Goal: Task Accomplishment & Management: Manage account settings

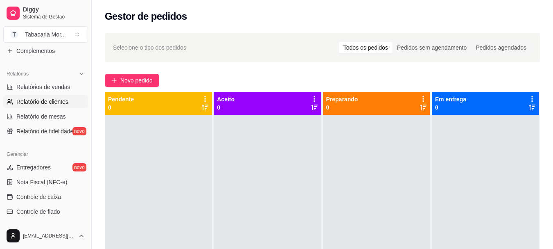
scroll to position [218, 0]
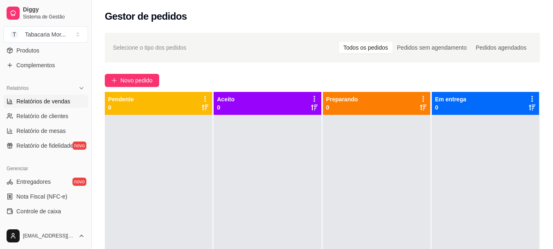
click at [50, 104] on span "Relatórios de vendas" at bounding box center [43, 101] width 54 height 8
select select "ALL"
select select "0"
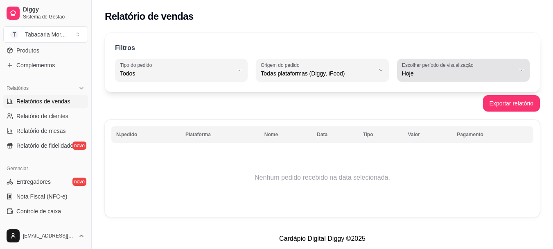
click at [410, 72] on span "Hoje" at bounding box center [458, 73] width 113 height 8
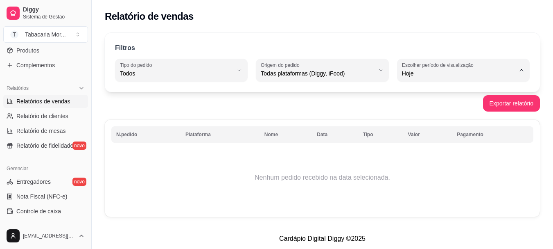
click at [406, 105] on span "Ontem" at bounding box center [459, 106] width 107 height 8
type input "1"
select select "1"
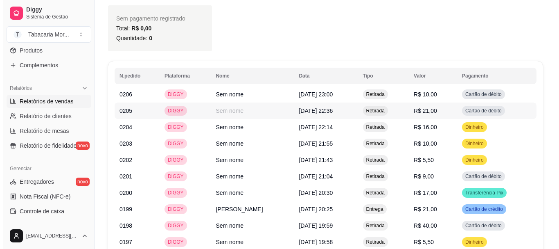
scroll to position [1024, 0]
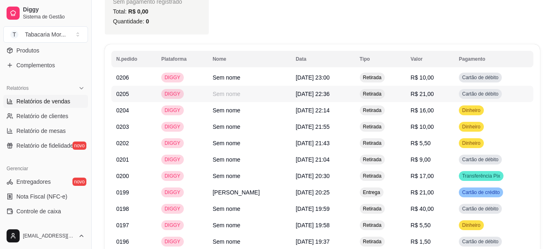
click at [309, 86] on td "[DATE] 22:36" at bounding box center [323, 94] width 64 height 16
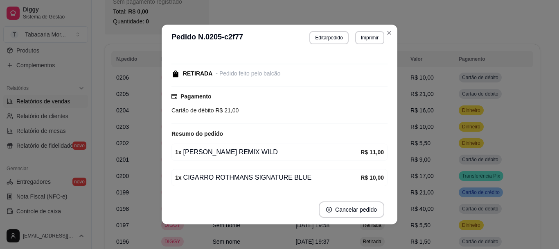
scroll to position [65, 0]
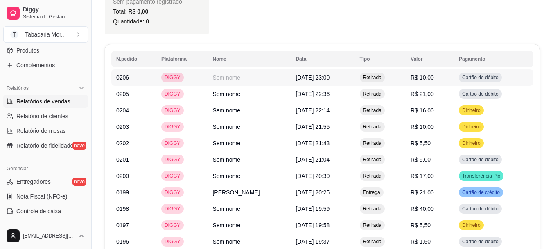
click at [310, 74] on span "[DATE] 23:00" at bounding box center [313, 77] width 34 height 7
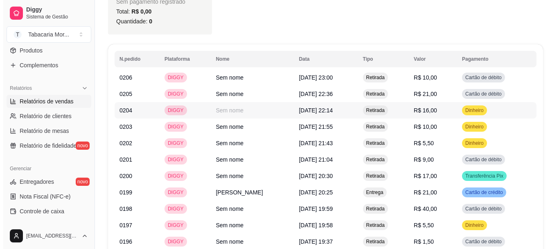
scroll to position [1065, 0]
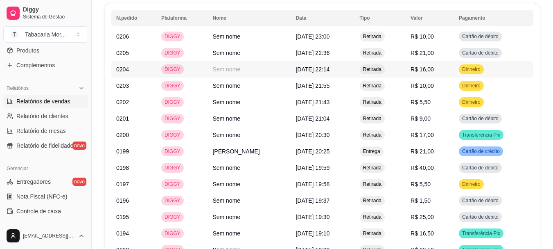
click at [321, 66] on span "[DATE] 22:14" at bounding box center [313, 69] width 34 height 7
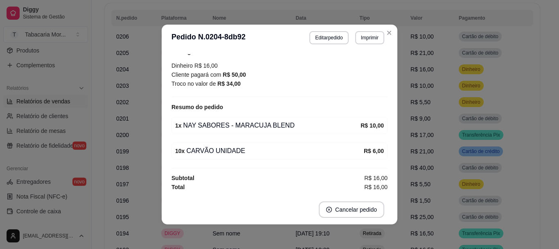
scroll to position [2, 0]
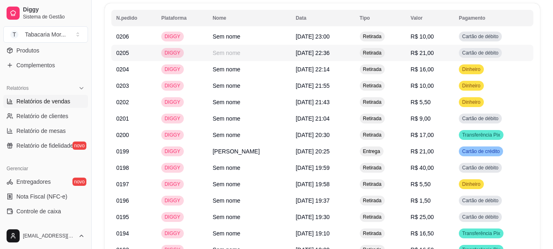
click at [315, 50] on span "[DATE] 22:36" at bounding box center [313, 53] width 34 height 7
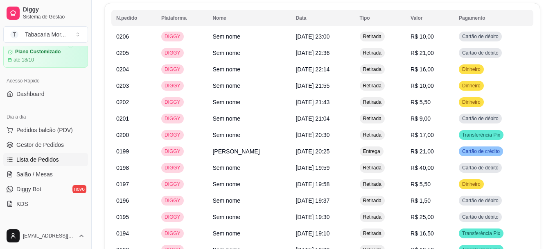
scroll to position [41, 0]
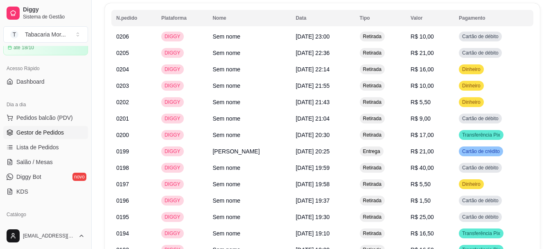
click at [37, 130] on span "Gestor de Pedidos" at bounding box center [40, 132] width 48 height 8
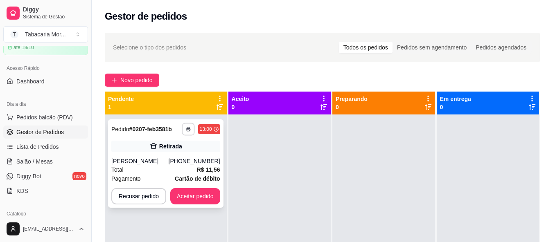
click at [188, 128] on icon "button" at bounding box center [188, 129] width 5 height 5
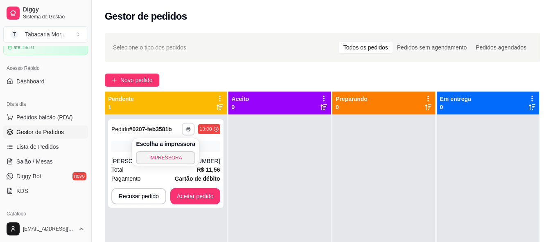
click at [192, 166] on div "Escolha a impressora IMPRESSORA" at bounding box center [166, 152] width 68 height 28
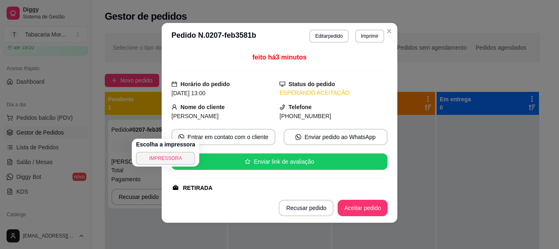
click at [243, 109] on div "Nome do cliente [PERSON_NAME]" at bounding box center [226, 111] width 108 height 18
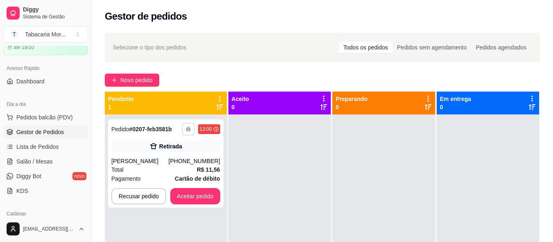
click at [288, 179] on div at bounding box center [280, 236] width 102 height 242
click at [165, 158] on div "[PERSON_NAME]" at bounding box center [139, 161] width 57 height 8
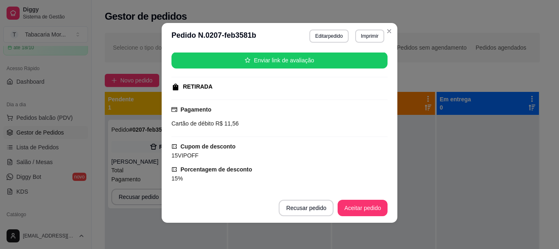
scroll to position [116, 0]
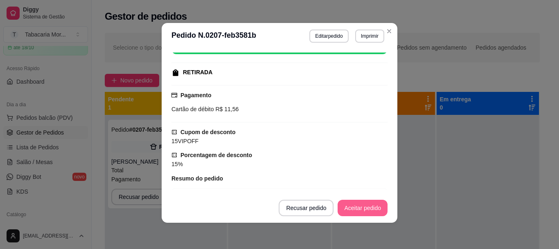
click at [358, 211] on button "Aceitar pedido" at bounding box center [363, 207] width 50 height 16
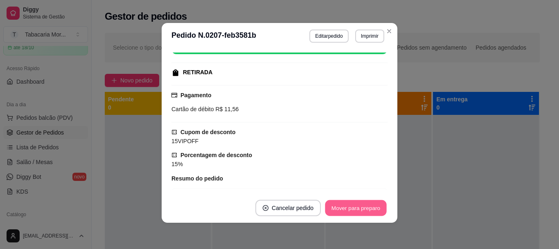
click at [362, 206] on button "Mover para preparo" at bounding box center [355, 208] width 61 height 16
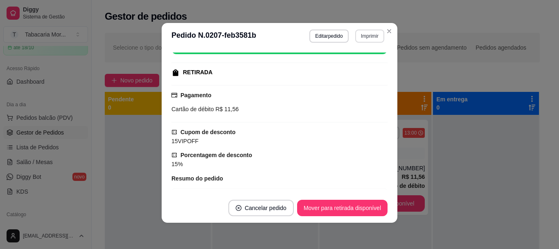
click at [366, 35] on button "Imprimir" at bounding box center [370, 35] width 29 height 13
click at [342, 60] on button "IMPRESSORA" at bounding box center [352, 64] width 57 height 13
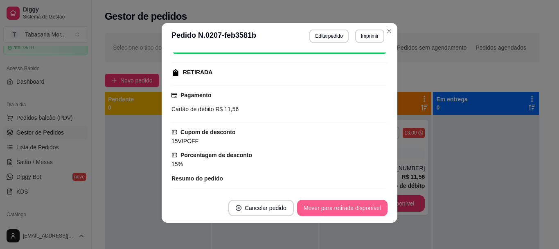
click at [343, 205] on button "Mover para retirada disponível" at bounding box center [342, 207] width 91 height 16
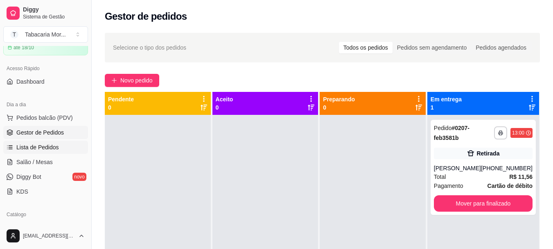
click at [43, 146] on span "Lista de Pedidos" at bounding box center [37, 147] width 43 height 8
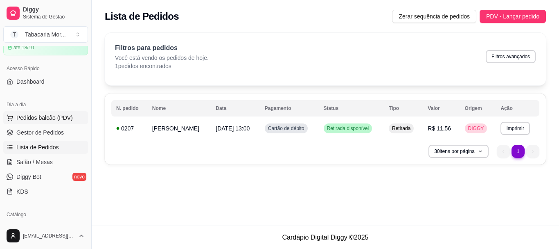
click at [39, 114] on span "Pedidos balcão (PDV)" at bounding box center [44, 117] width 57 height 8
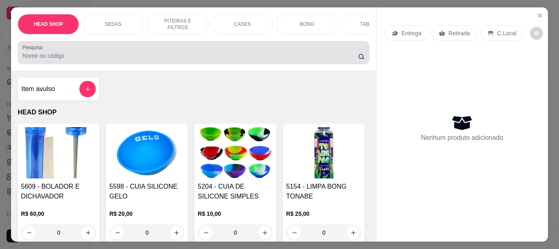
click at [63, 59] on input "Pesquisa" at bounding box center [191, 56] width 336 height 8
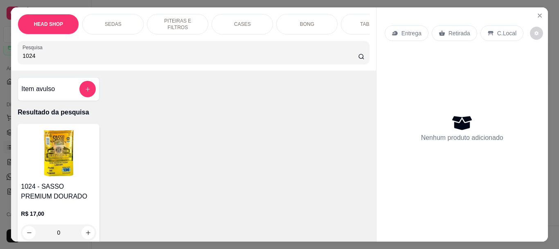
type input "1024"
click at [65, 160] on img at bounding box center [58, 152] width 75 height 51
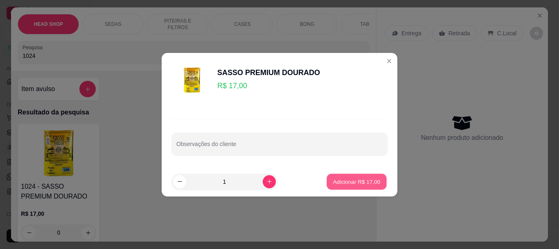
click at [358, 179] on p "Adicionar R$ 17,00" at bounding box center [357, 181] width 48 height 8
type input "1"
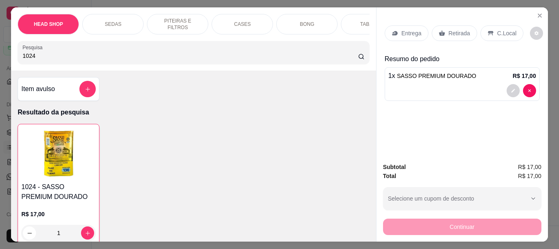
click at [453, 29] on p "Retirada" at bounding box center [460, 33] width 22 height 8
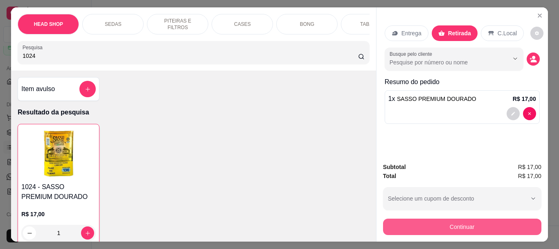
click at [454, 223] on button "Continuar" at bounding box center [462, 226] width 159 height 16
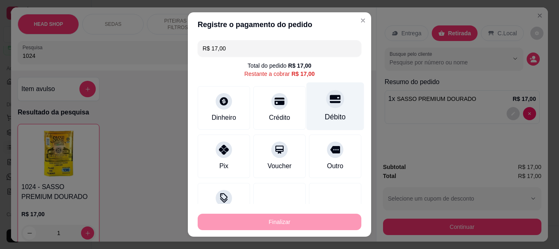
click at [326, 105] on div at bounding box center [335, 99] width 18 height 18
type input "R$ 0,00"
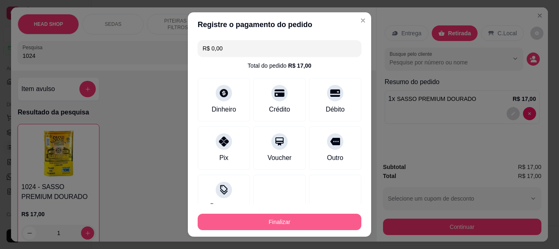
click at [313, 219] on button "Finalizar" at bounding box center [280, 221] width 164 height 16
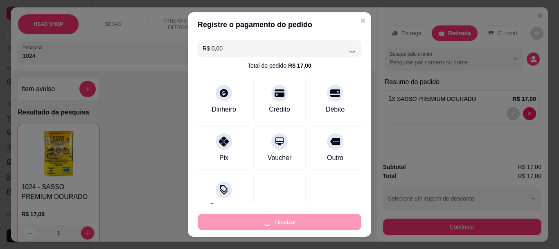
type input "0"
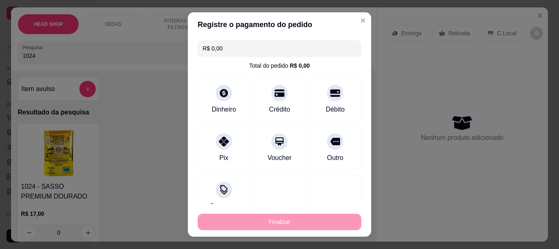
type input "-R$ 17,00"
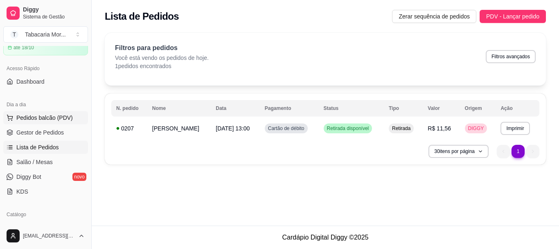
click at [39, 116] on span "Pedidos balcão (PDV)" at bounding box center [44, 117] width 57 height 8
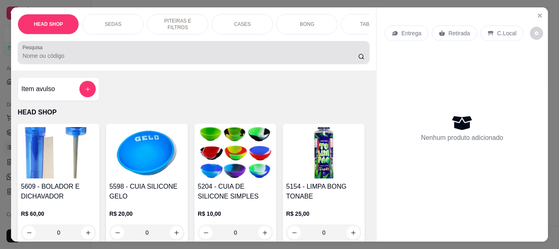
click at [66, 60] on input "Pesquisa" at bounding box center [191, 56] width 336 height 8
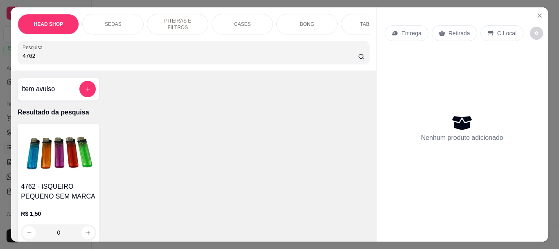
type input "4762"
click at [80, 194] on h4 "4762 - ISQUEIRO PEQUENO SEM MARCA" at bounding box center [58, 191] width 75 height 20
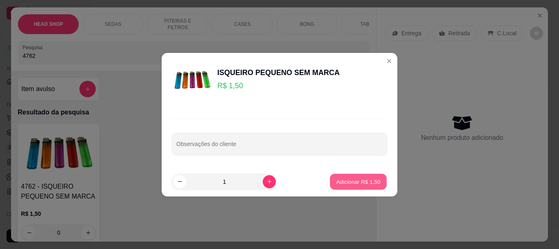
click at [354, 184] on p "Adicionar R$ 1,50" at bounding box center [358, 181] width 44 height 8
type input "1"
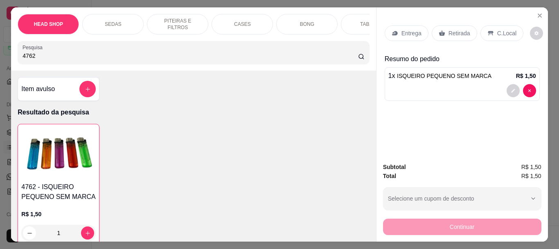
click at [439, 30] on icon at bounding box center [442, 33] width 7 height 7
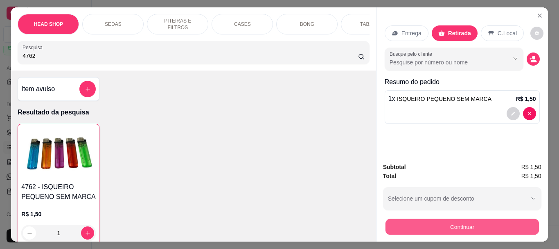
click at [385, 223] on button "Continuar" at bounding box center [462, 226] width 154 height 16
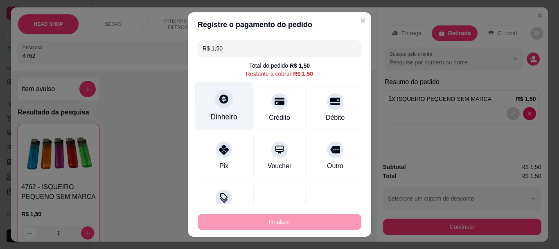
click at [220, 105] on div at bounding box center [224, 99] width 18 height 18
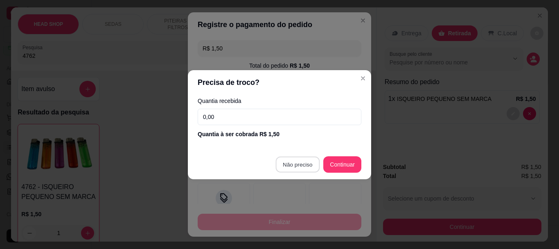
type input "R$ 0,00"
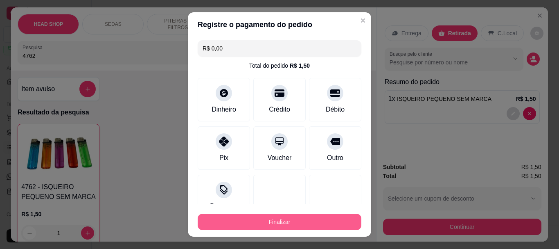
click at [281, 221] on button "Finalizar" at bounding box center [280, 221] width 164 height 16
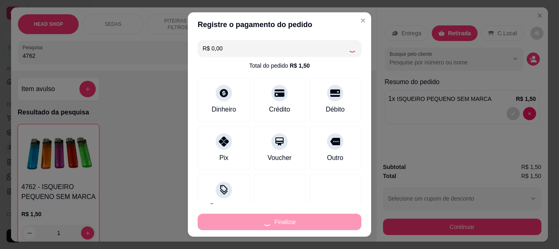
type input "0"
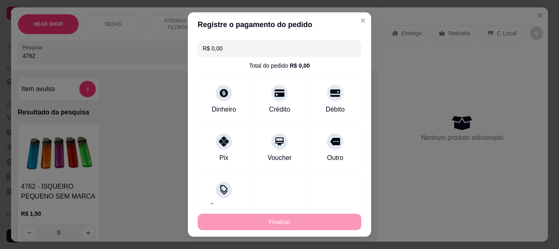
type input "-R$ 1,50"
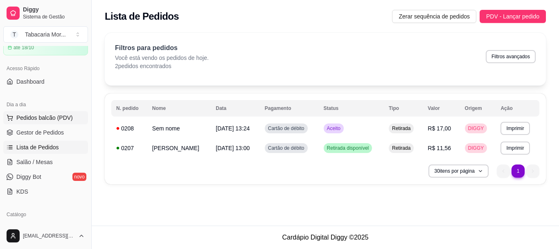
click at [56, 119] on span "Pedidos balcão (PDV)" at bounding box center [44, 117] width 57 height 8
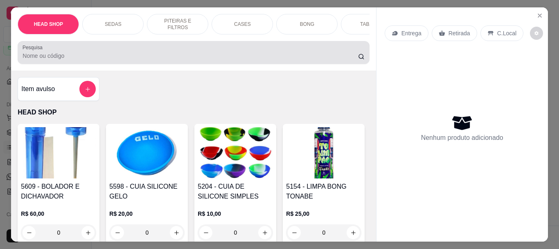
click at [79, 60] on input "Pesquisa" at bounding box center [191, 56] width 336 height 8
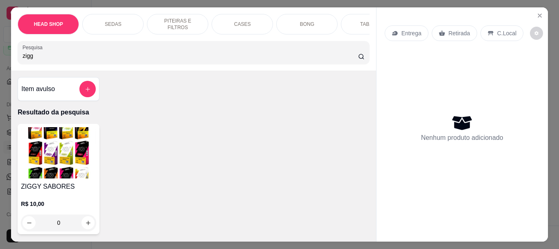
type input "zigg"
click at [72, 160] on img at bounding box center [58, 152] width 75 height 51
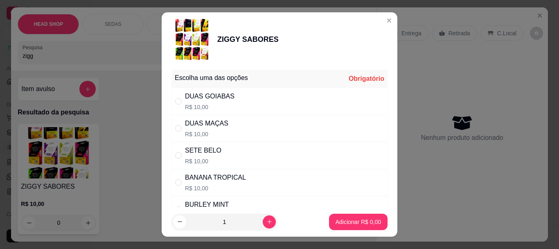
click at [193, 159] on p "R$ 10,00" at bounding box center [203, 161] width 36 height 8
radio input "true"
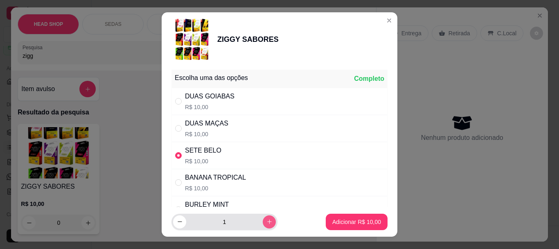
click at [267, 218] on icon "increase-product-quantity" at bounding box center [270, 221] width 6 height 6
type input "2"
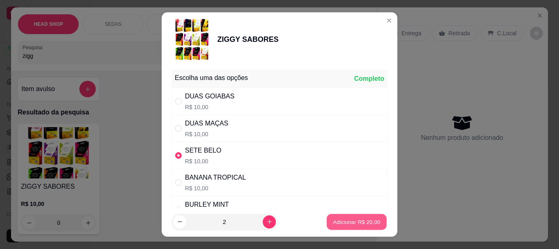
click at [342, 219] on p "Adicionar R$ 20,00" at bounding box center [357, 221] width 48 height 8
type input "2"
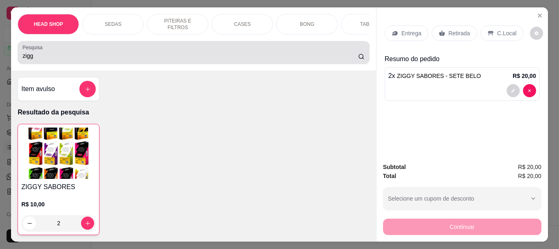
click at [58, 64] on div "Pesquisa zigg" at bounding box center [194, 52] width 352 height 23
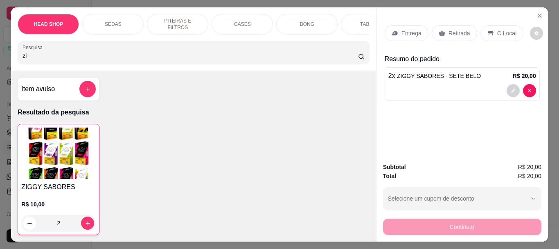
type input "z"
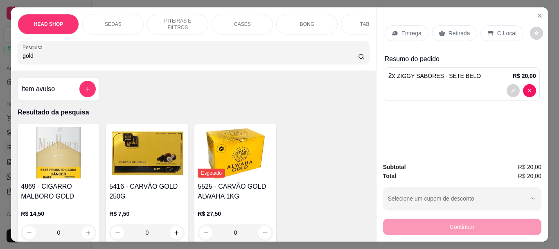
type input "gold"
click at [145, 172] on img at bounding box center [146, 152] width 75 height 51
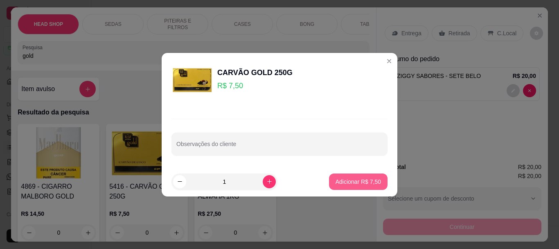
click at [344, 183] on p "Adicionar R$ 7,50" at bounding box center [358, 181] width 45 height 8
type input "1"
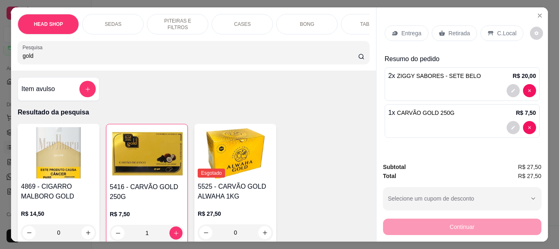
click at [60, 56] on input "gold" at bounding box center [191, 56] width 336 height 8
type input "g"
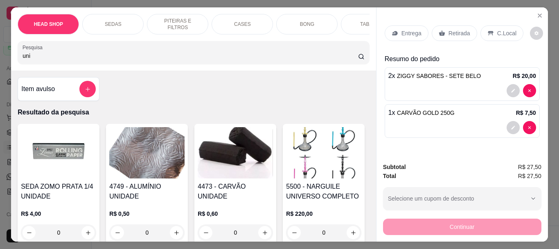
type input "uni"
click at [231, 163] on img at bounding box center [235, 152] width 75 height 51
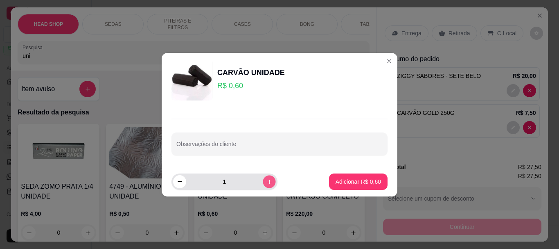
click at [267, 183] on icon "increase-product-quantity" at bounding box center [270, 181] width 6 height 6
type input "2"
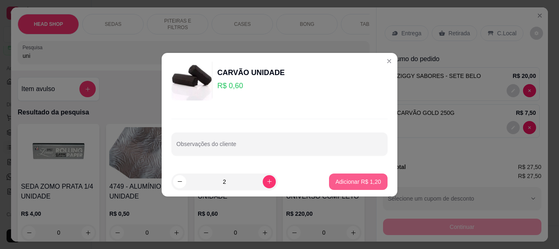
click at [361, 182] on p "Adicionar R$ 1,20" at bounding box center [358, 181] width 45 height 8
type input "2"
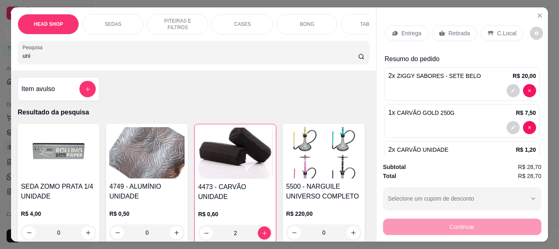
click at [451, 29] on p "Retirada" at bounding box center [460, 33] width 22 height 8
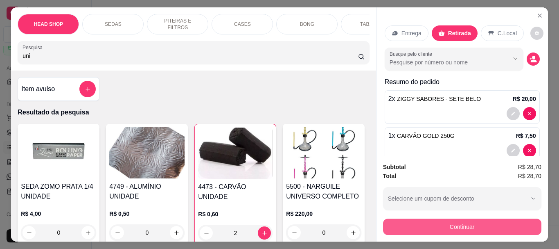
click at [420, 225] on button "Continuar" at bounding box center [462, 226] width 159 height 16
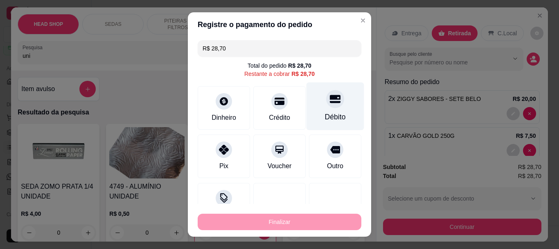
drag, startPoint x: 319, startPoint y: 99, endPoint x: 319, endPoint y: 107, distance: 7.8
click at [330, 100] on icon at bounding box center [335, 99] width 11 height 8
type input "R$ 0,00"
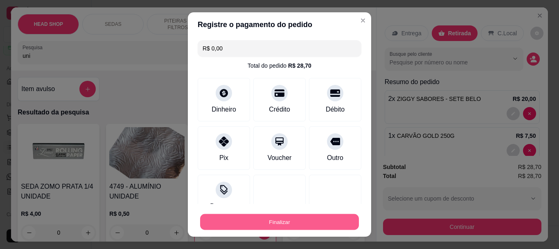
click at [282, 224] on button "Finalizar" at bounding box center [279, 221] width 159 height 16
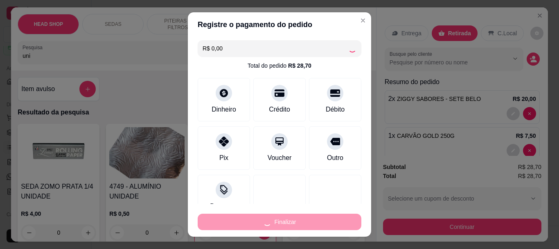
type input "0"
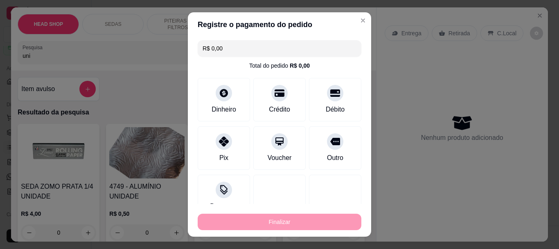
type input "-R$ 28,70"
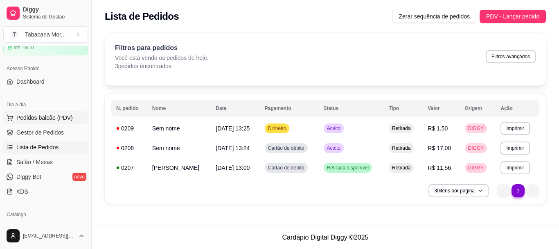
click at [59, 116] on span "Pedidos balcão (PDV)" at bounding box center [44, 117] width 57 height 8
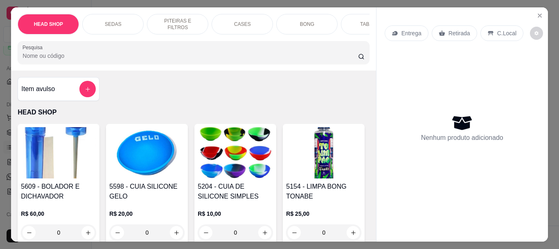
click at [53, 59] on input "Pesquisa" at bounding box center [191, 56] width 336 height 8
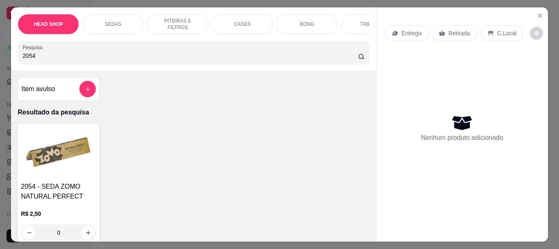
type input "2054"
click at [75, 171] on img at bounding box center [58, 152] width 75 height 51
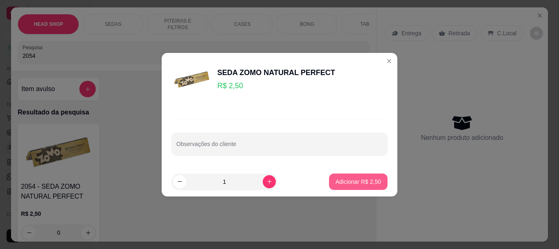
click at [358, 175] on button "Adicionar R$ 2,50" at bounding box center [358, 181] width 59 height 16
type input "1"
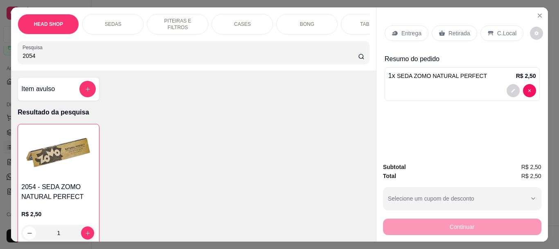
click at [451, 29] on p "Retirada" at bounding box center [460, 33] width 22 height 8
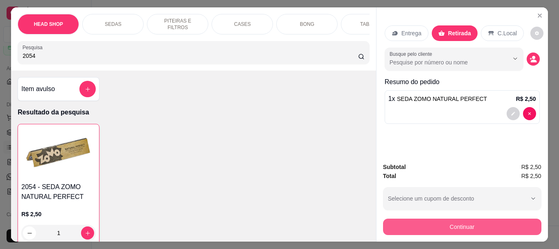
click at [446, 225] on button "Continuar" at bounding box center [462, 226] width 159 height 16
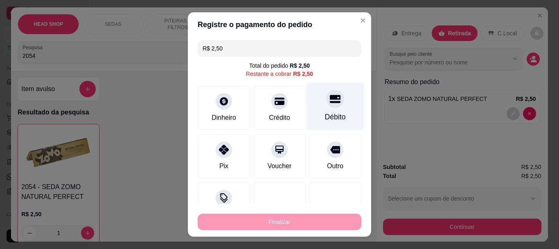
click at [330, 104] on icon at bounding box center [335, 99] width 11 height 11
type input "R$ 0,00"
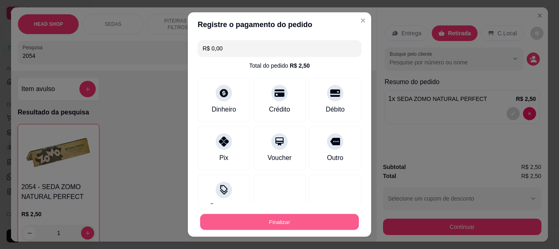
click at [308, 215] on button "Finalizar" at bounding box center [279, 221] width 159 height 16
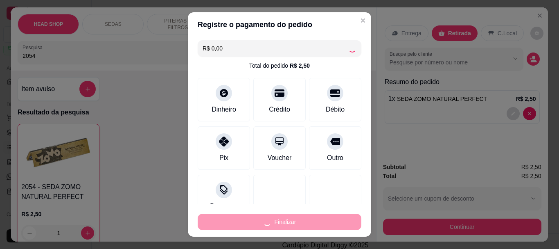
type input "0"
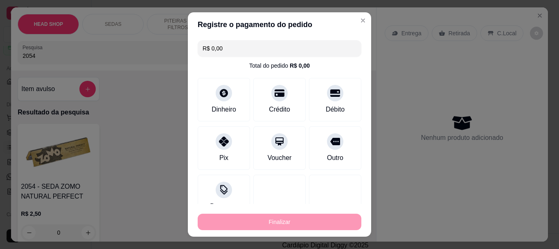
type input "-R$ 2,50"
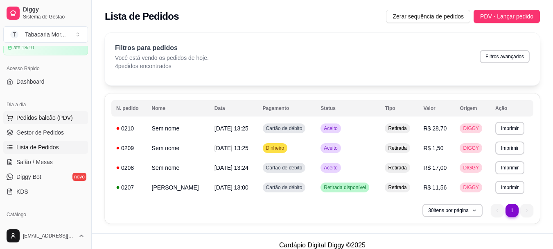
click at [63, 113] on button "Pedidos balcão (PDV)" at bounding box center [45, 117] width 85 height 13
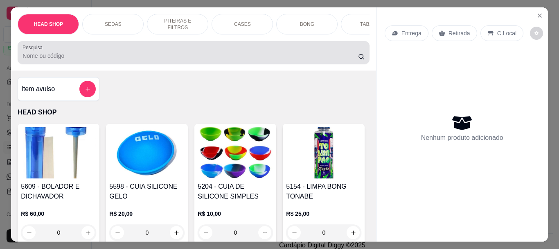
click at [58, 64] on div "Pesquisa" at bounding box center [194, 52] width 352 height 23
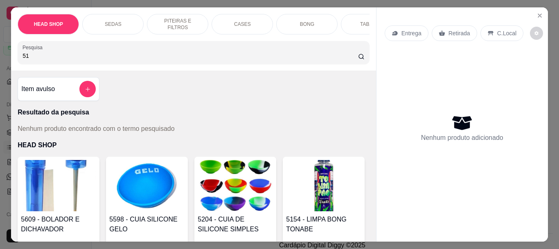
type input "5"
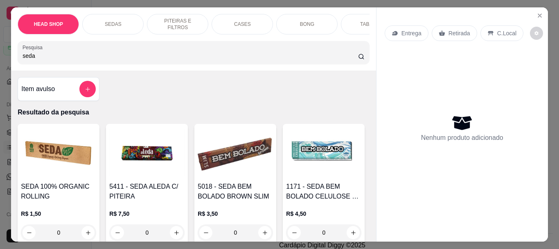
type input "seda"
click at [73, 153] on img at bounding box center [58, 152] width 75 height 51
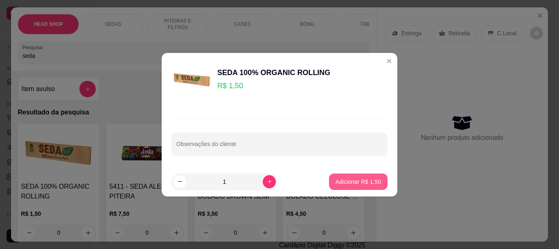
click at [353, 187] on button "Adicionar R$ 1,50" at bounding box center [358, 181] width 59 height 16
type input "1"
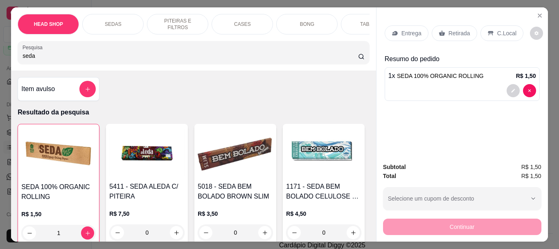
click at [452, 29] on p "Retirada" at bounding box center [460, 33] width 22 height 8
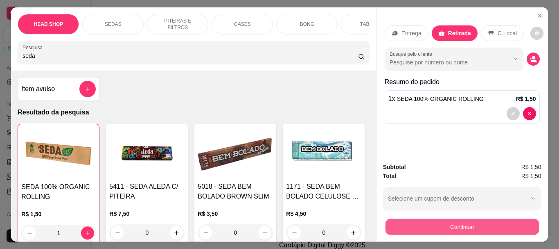
click at [435, 220] on button "Continuar" at bounding box center [462, 226] width 154 height 16
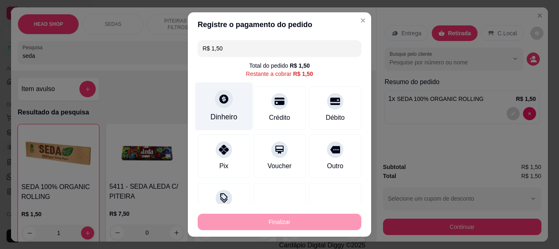
click at [213, 110] on div "Dinheiro" at bounding box center [224, 106] width 58 height 48
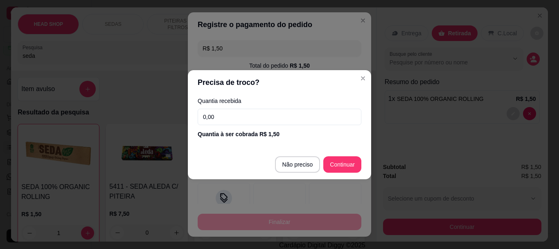
click at [229, 116] on input "0,00" at bounding box center [280, 117] width 164 height 16
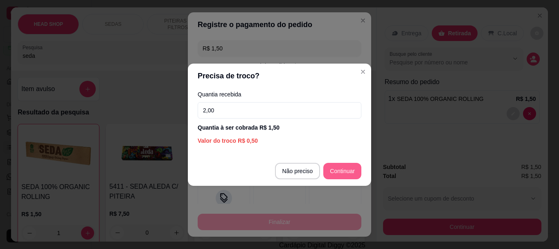
type input "2,00"
type input "R$ 0,00"
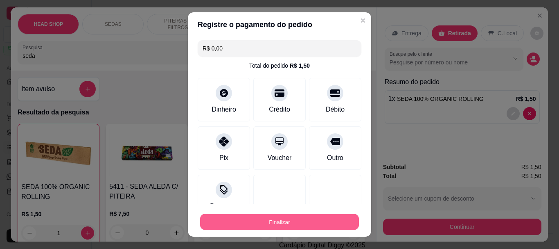
click at [335, 215] on button "Finalizar" at bounding box center [279, 221] width 159 height 16
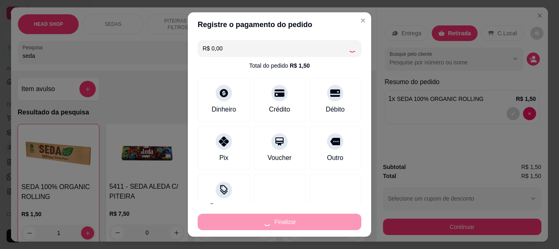
type input "0"
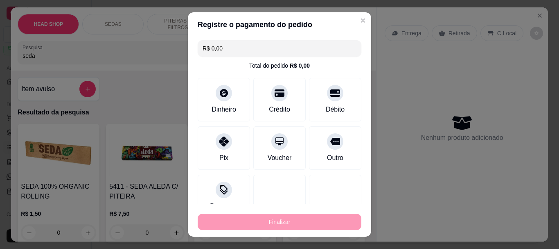
type input "-R$ 1,50"
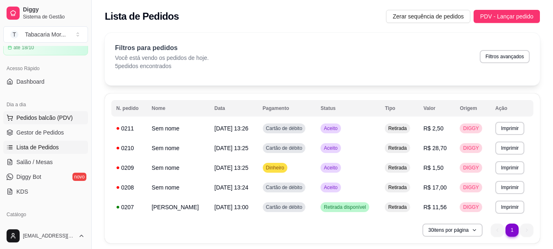
click at [54, 122] on button "Pedidos balcão (PDV)" at bounding box center [45, 117] width 85 height 13
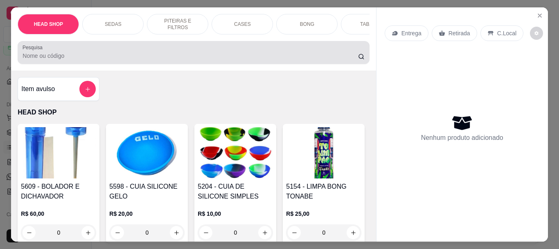
click at [68, 60] on input "Pesquisa" at bounding box center [191, 56] width 336 height 8
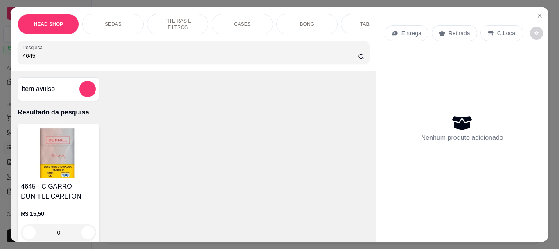
type input "4645"
click at [70, 166] on img at bounding box center [58, 152] width 75 height 51
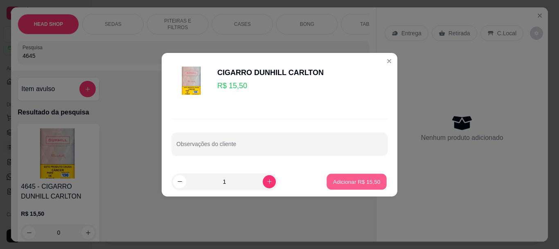
click at [349, 183] on p "Adicionar R$ 15,50" at bounding box center [357, 181] width 48 height 8
type input "1"
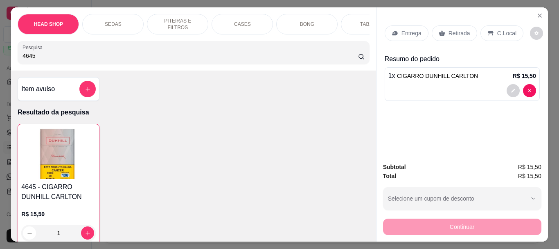
click at [460, 30] on p "Retirada" at bounding box center [460, 33] width 22 height 8
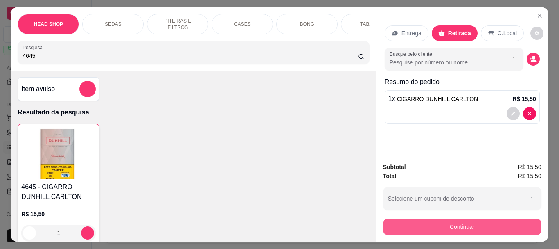
click at [400, 223] on button "Continuar" at bounding box center [462, 226] width 159 height 16
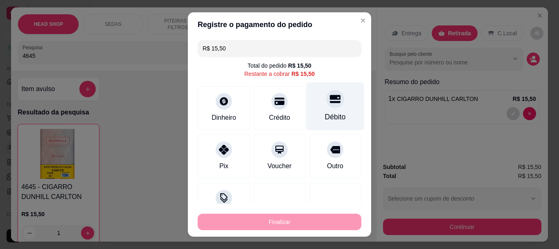
click at [329, 102] on div at bounding box center [335, 99] width 18 height 18
type input "R$ 0,00"
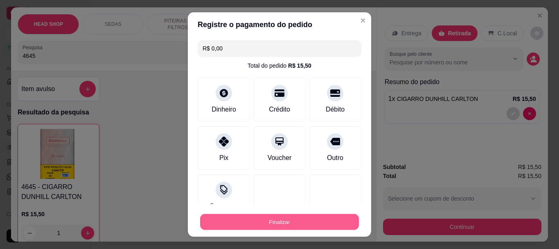
click at [328, 222] on button "Finalizar" at bounding box center [279, 221] width 159 height 16
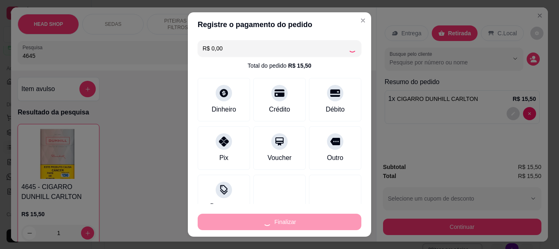
type input "0"
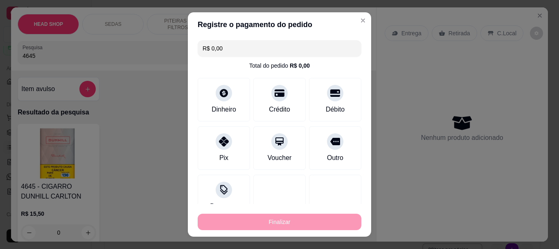
type input "-R$ 15,50"
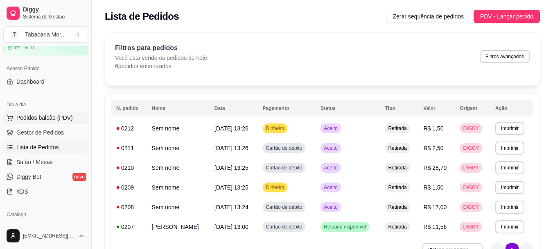
click at [68, 117] on span "Pedidos balcão (PDV)" at bounding box center [44, 117] width 57 height 8
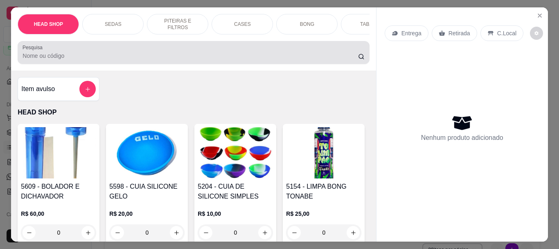
click at [39, 64] on div "Pesquisa" at bounding box center [194, 52] width 352 height 23
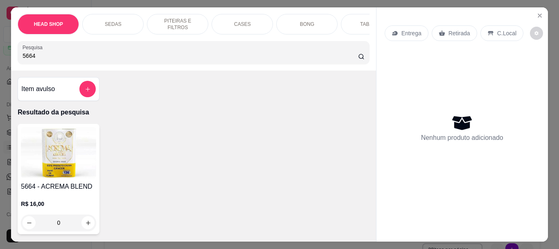
type input "5664"
click at [41, 175] on img at bounding box center [58, 152] width 75 height 51
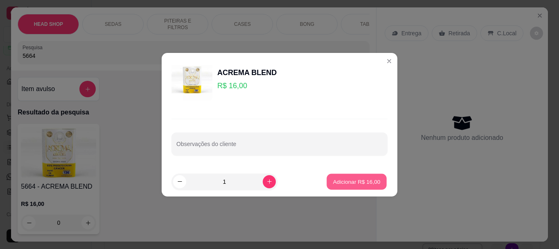
click at [363, 183] on p "Adicionar R$ 16,00" at bounding box center [357, 181] width 48 height 8
type input "1"
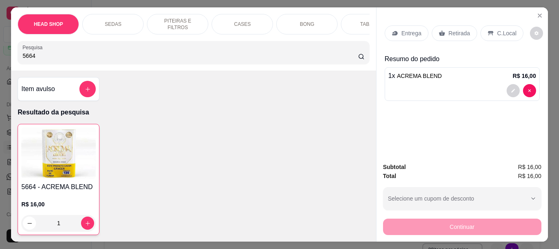
click at [451, 32] on p "Retirada" at bounding box center [460, 33] width 22 height 8
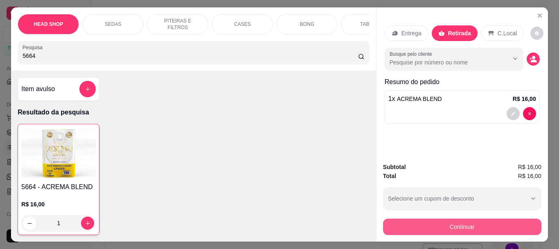
click at [418, 228] on button "Continuar" at bounding box center [462, 226] width 159 height 16
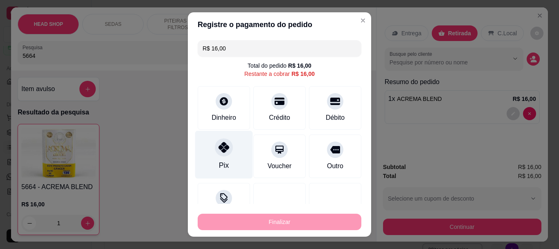
click at [219, 149] on icon at bounding box center [224, 147] width 11 height 11
type input "R$ 0,00"
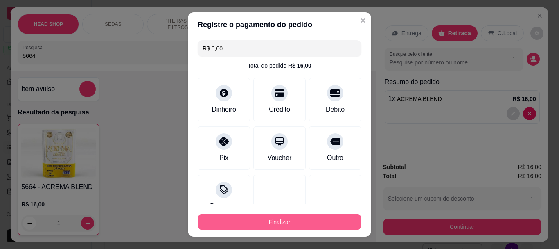
click at [265, 225] on button "Finalizar" at bounding box center [280, 221] width 164 height 16
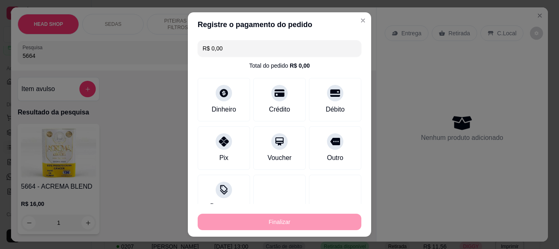
type input "0"
type input "-R$ 16,00"
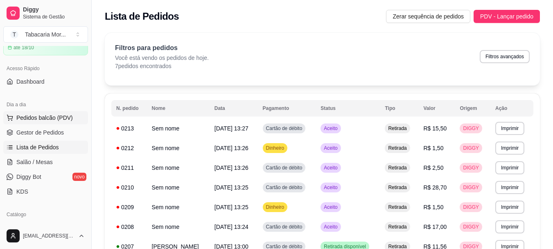
click at [59, 113] on button "Pedidos balcão (PDV)" at bounding box center [45, 117] width 85 height 13
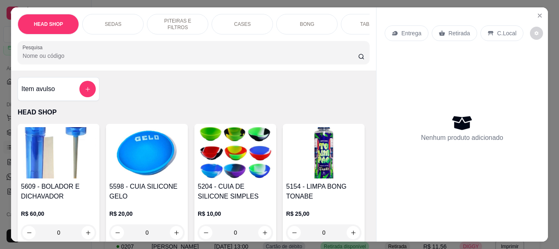
click at [45, 60] on input "Pesquisa" at bounding box center [191, 56] width 336 height 8
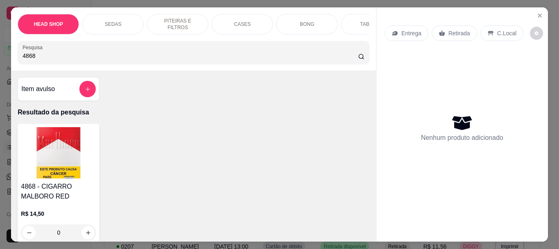
type input "4868"
click at [48, 146] on img at bounding box center [58, 152] width 75 height 51
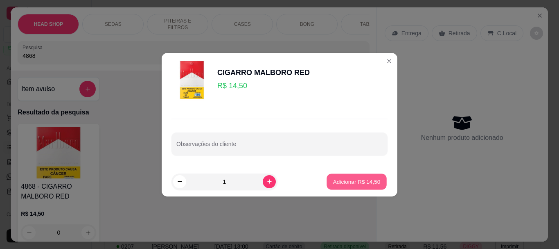
click at [367, 180] on p "Adicionar R$ 14,50" at bounding box center [357, 181] width 48 height 8
type input "1"
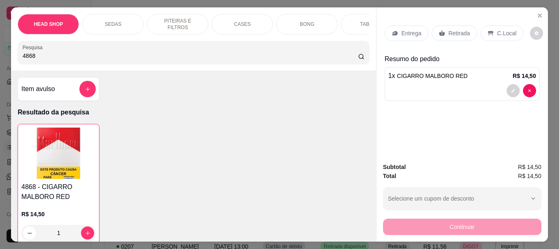
click at [453, 25] on div "Retirada" at bounding box center [454, 33] width 45 height 16
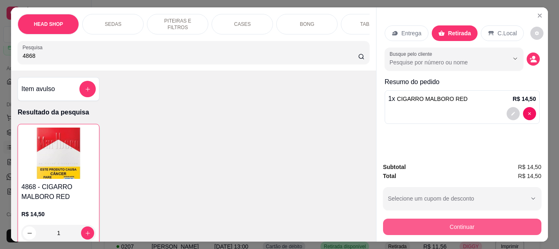
click at [428, 229] on button "Continuar" at bounding box center [462, 226] width 159 height 16
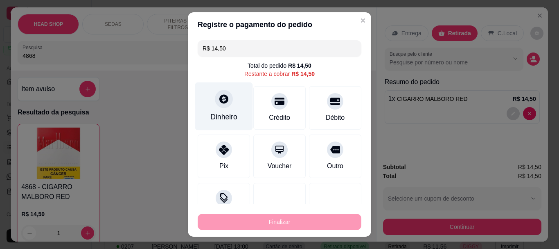
click at [227, 111] on div "Dinheiro" at bounding box center [224, 106] width 58 height 48
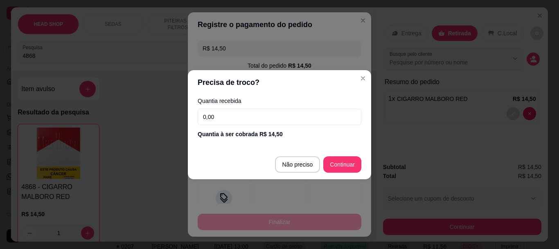
click at [241, 117] on input "0,00" at bounding box center [280, 117] width 164 height 16
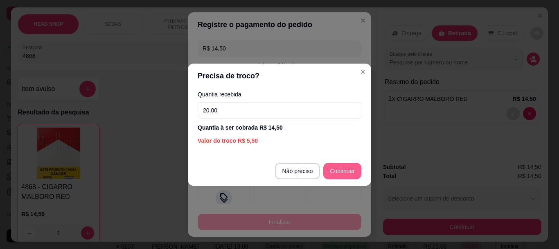
type input "20,00"
type input "R$ 0,00"
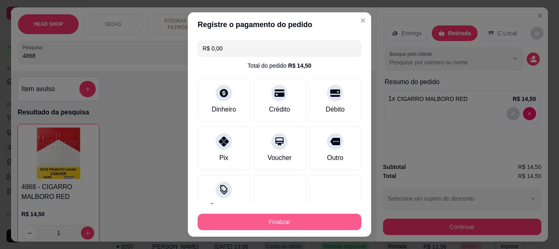
click at [341, 218] on button "Finalizar" at bounding box center [280, 221] width 164 height 16
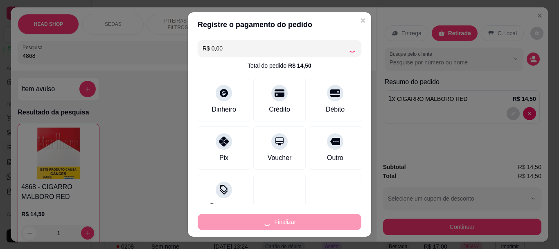
type input "0"
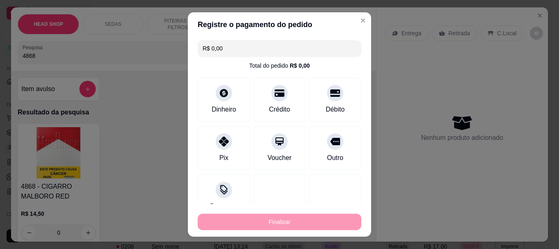
type input "-R$ 14,50"
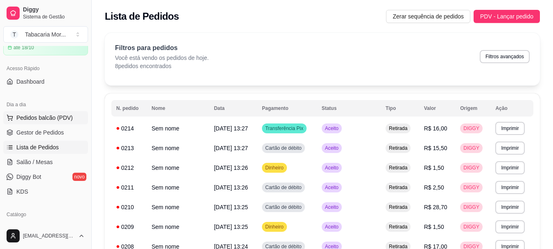
click at [31, 116] on span "Pedidos balcão (PDV)" at bounding box center [44, 117] width 57 height 8
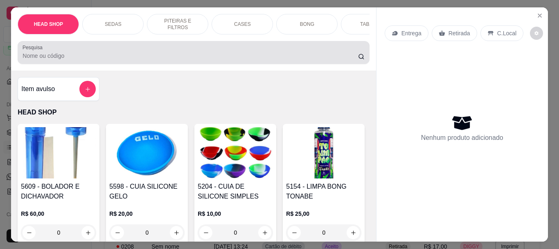
click at [89, 52] on div at bounding box center [194, 52] width 342 height 16
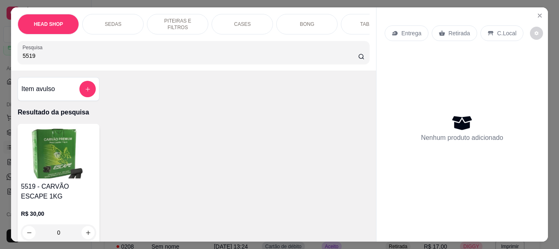
type input "5519"
click at [56, 177] on img at bounding box center [58, 152] width 75 height 51
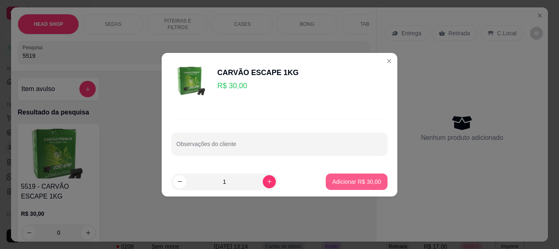
click at [340, 181] on p "Adicionar R$ 30,00" at bounding box center [357, 181] width 49 height 8
type input "1"
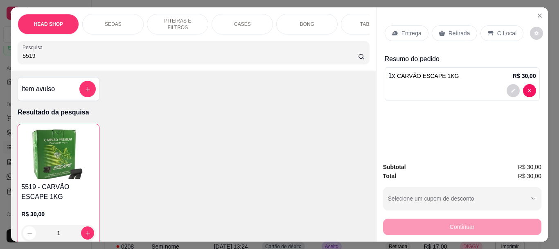
click at [95, 67] on div "HEAD SHOP SEDAS PITEIRAS E FILTROS CASES BONG TABACOS ISQUEIRO E MACARICO CIGAR…" at bounding box center [193, 38] width 365 height 63
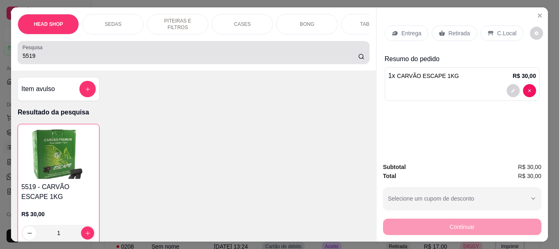
click at [95, 64] on div "Pesquisa 5519" at bounding box center [194, 52] width 352 height 23
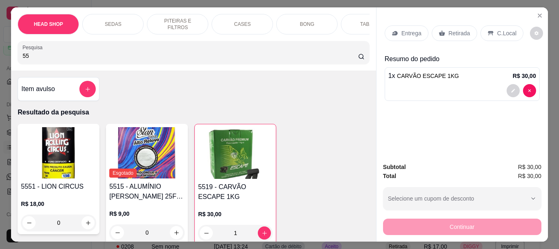
type input "5"
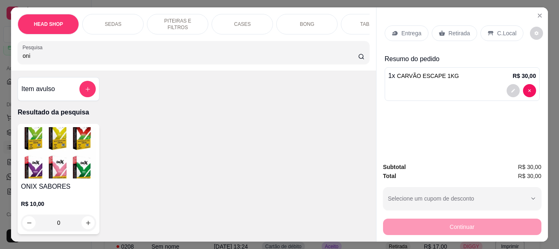
type input "oni"
click at [52, 156] on img at bounding box center [58, 152] width 75 height 51
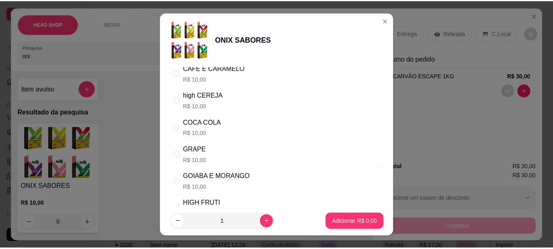
scroll to position [123, 0]
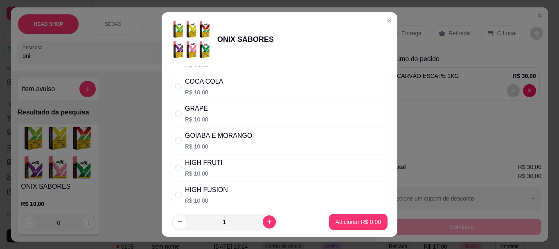
click at [210, 135] on div "GOIABA E MORANGO" at bounding box center [218, 136] width 67 height 10
radio input "true"
click at [267, 221] on icon "increase-product-quantity" at bounding box center [270, 221] width 6 height 6
type input "2"
click at [345, 220] on p "Adicionar R$ 20,00" at bounding box center [357, 221] width 48 height 8
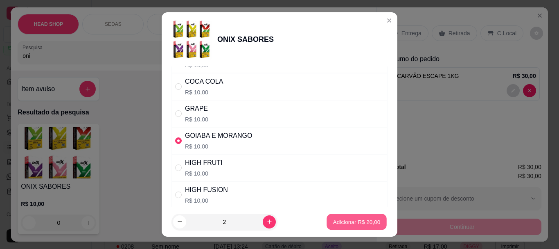
type input "2"
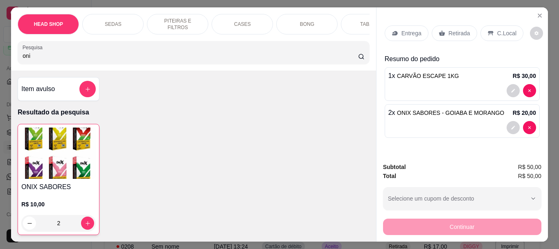
click at [446, 25] on div "Retirada" at bounding box center [454, 33] width 45 height 16
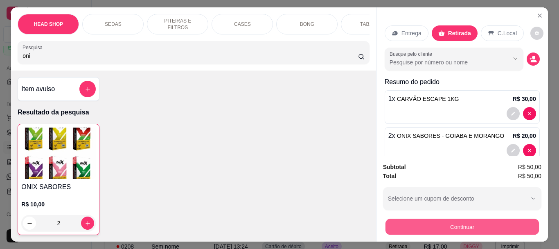
click at [442, 221] on button "Continuar" at bounding box center [462, 226] width 154 height 16
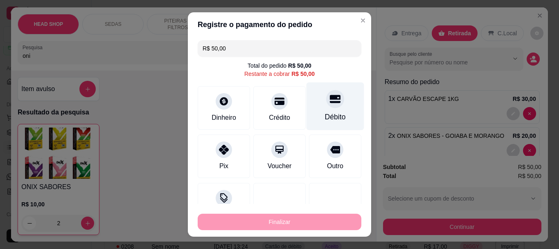
click at [326, 105] on div at bounding box center [335, 99] width 18 height 18
type input "R$ 0,00"
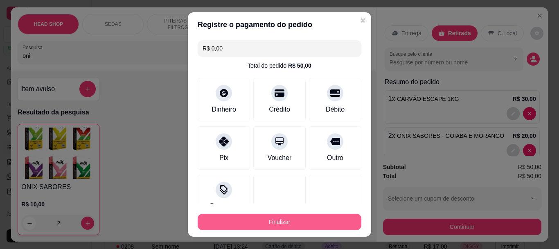
click at [320, 224] on button "Finalizar" at bounding box center [280, 221] width 164 height 16
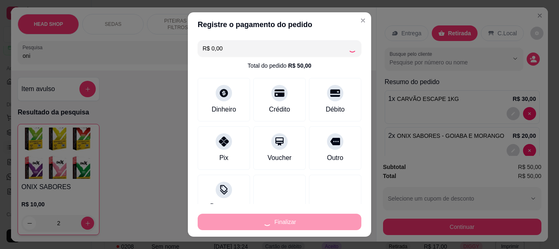
type input "0"
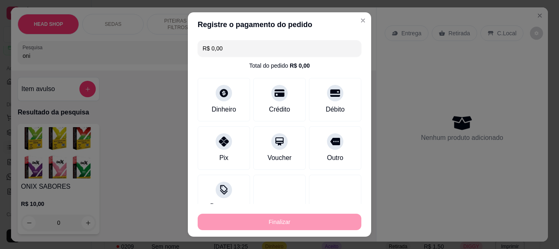
type input "-R$ 50,00"
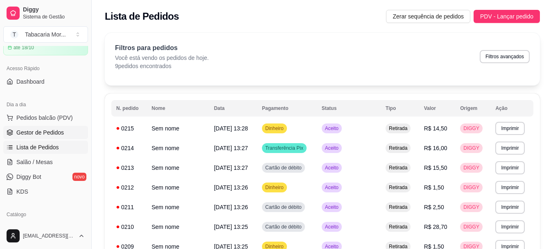
click at [55, 135] on span "Gestor de Pedidos" at bounding box center [40, 132] width 48 height 8
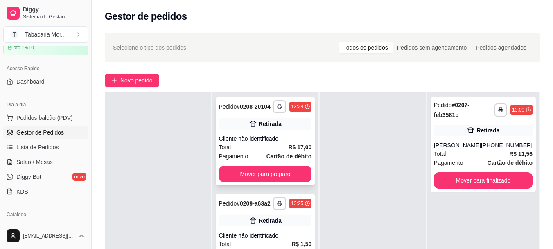
click at [250, 120] on div "**********" at bounding box center [266, 141] width 100 height 88
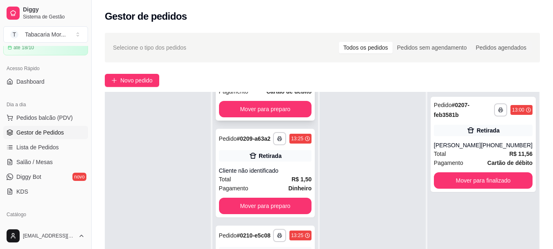
scroll to position [123, 0]
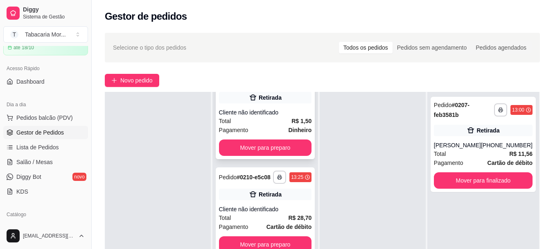
click at [271, 125] on div "Total R$ 1,50" at bounding box center [265, 120] width 93 height 9
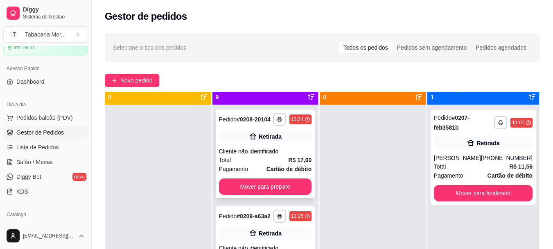
scroll to position [0, 0]
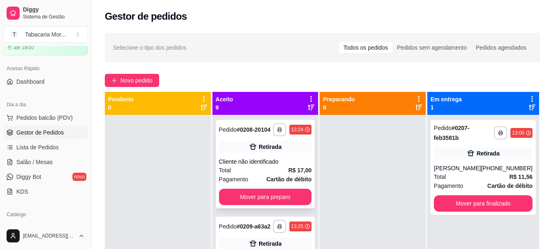
click at [250, 134] on div "Pedido # 0208-20104" at bounding box center [245, 130] width 52 height 10
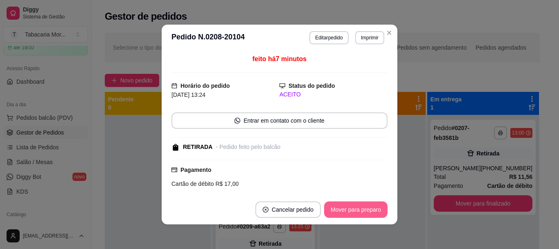
click at [366, 209] on button "Mover para preparo" at bounding box center [355, 209] width 63 height 16
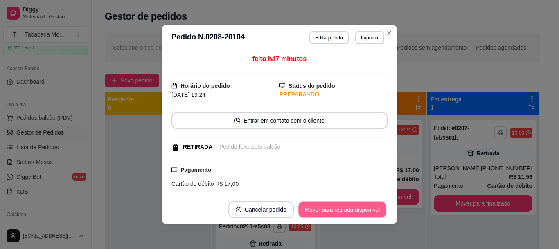
click at [353, 209] on button "Mover para retirada disponível" at bounding box center [343, 210] width 88 height 16
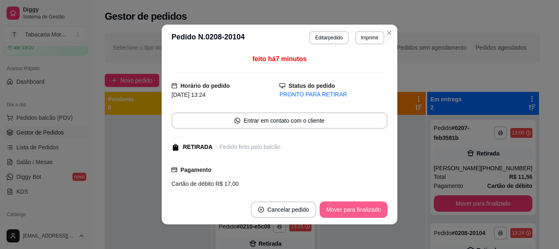
click at [351, 214] on button "Mover para finalizado" at bounding box center [354, 209] width 68 height 16
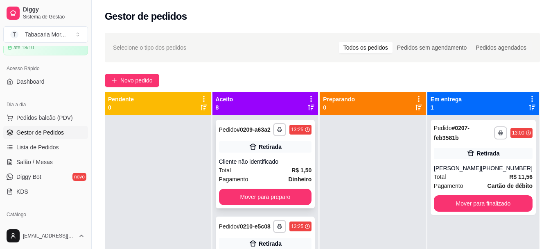
click at [251, 134] on div "Pedido # 0209-a63a2" at bounding box center [245, 130] width 52 height 10
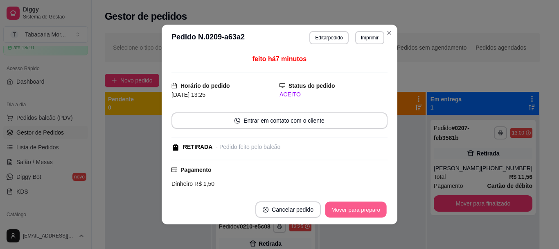
click at [349, 209] on button "Mover para preparo" at bounding box center [355, 210] width 61 height 16
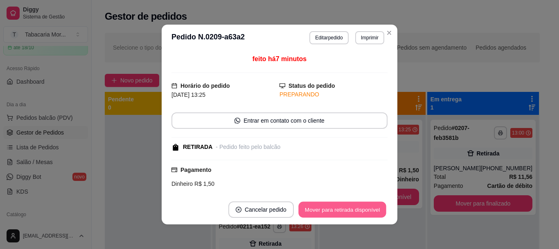
click at [344, 210] on button "Mover para retirada disponível" at bounding box center [343, 210] width 88 height 16
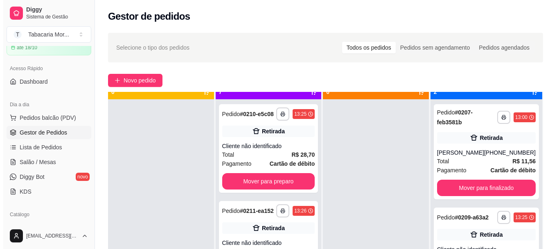
scroll to position [23, 0]
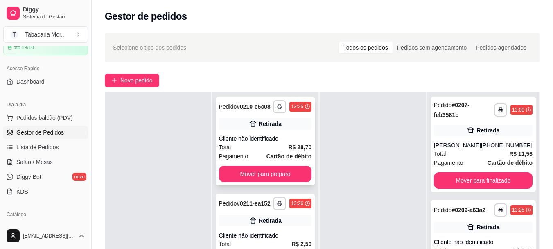
click at [275, 143] on div "Cliente não identificado" at bounding box center [265, 138] width 93 height 8
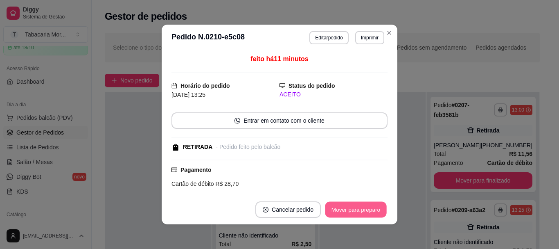
click at [346, 203] on button "Mover para preparo" at bounding box center [355, 210] width 61 height 16
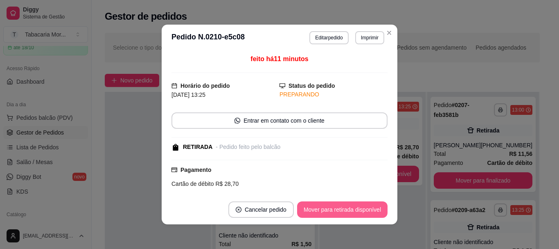
click at [376, 216] on button "Mover para retirada disponível" at bounding box center [342, 209] width 91 height 16
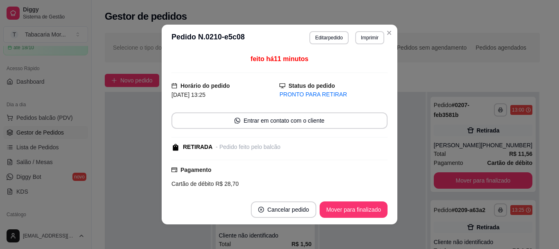
click at [357, 208] on button "Mover para finalizado" at bounding box center [354, 209] width 68 height 16
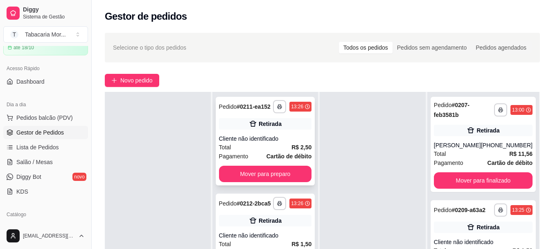
click at [289, 129] on div "Retirada" at bounding box center [265, 123] width 93 height 11
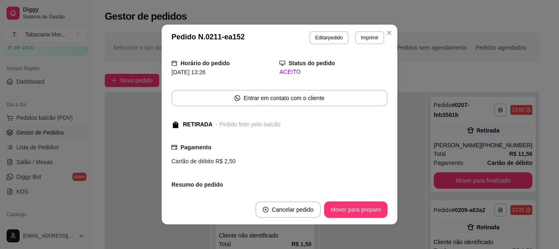
scroll to position [41, 0]
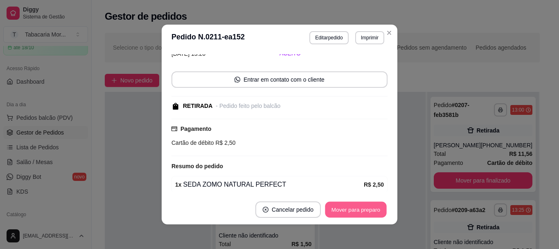
click at [353, 211] on button "Mover para preparo" at bounding box center [355, 210] width 61 height 16
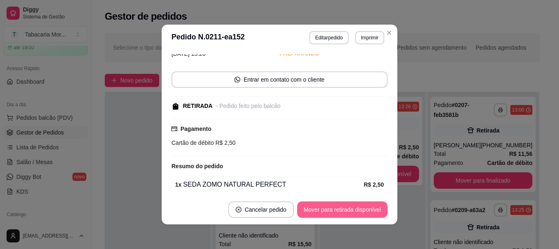
click at [364, 208] on button "Mover para retirada disponível" at bounding box center [342, 209] width 91 height 16
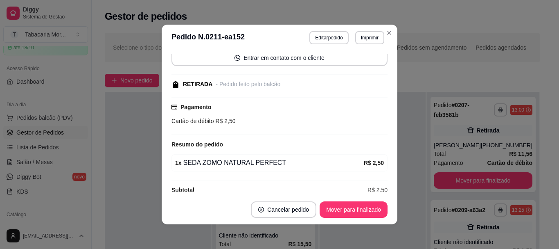
scroll to position [75, 0]
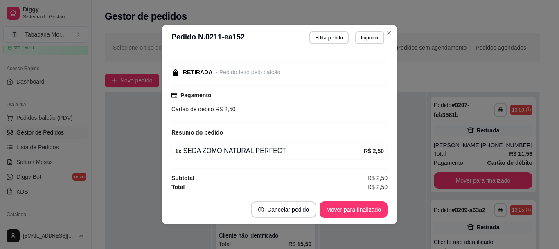
click at [341, 216] on button "Mover para finalizado" at bounding box center [354, 209] width 68 height 16
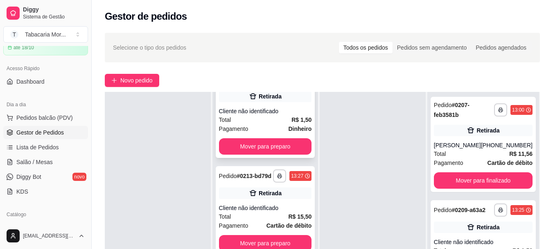
scroll to position [41, 0]
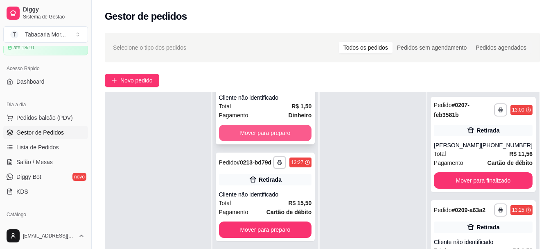
click at [285, 141] on button "Mover para preparo" at bounding box center [265, 133] width 93 height 16
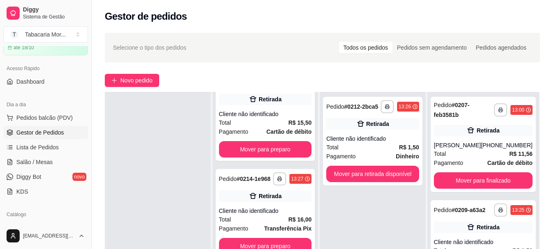
scroll to position [79, 0]
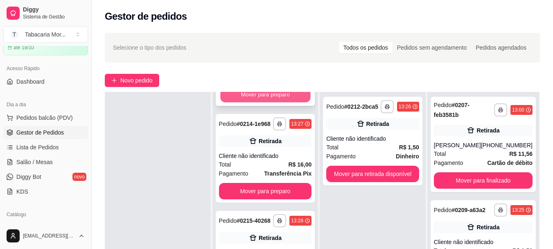
click at [271, 102] on button "Mover para preparo" at bounding box center [265, 94] width 90 height 16
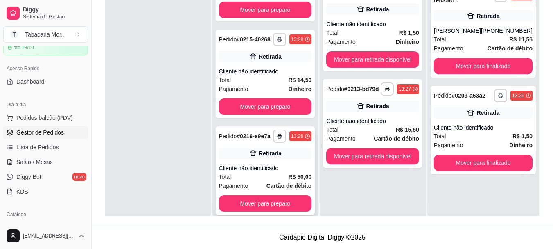
scroll to position [23, 0]
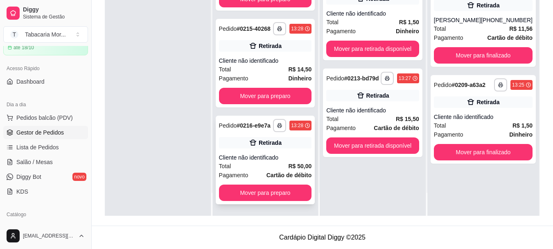
click at [252, 159] on div "Cliente não identificado" at bounding box center [265, 157] width 93 height 8
click at [250, 191] on button "Mover para preparo" at bounding box center [265, 192] width 93 height 16
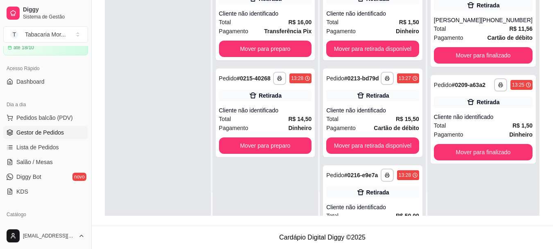
scroll to position [0, 0]
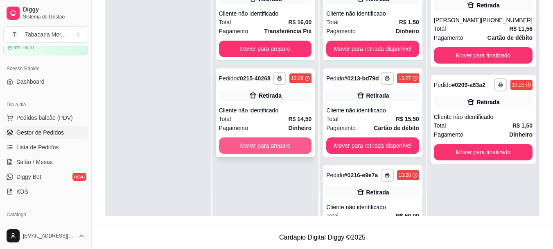
click at [287, 150] on button "Mover para preparo" at bounding box center [265, 145] width 93 height 16
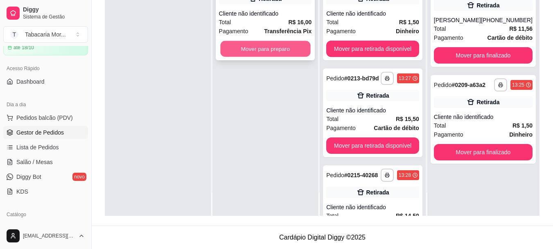
click at [254, 46] on button "Mover para preparo" at bounding box center [265, 49] width 90 height 16
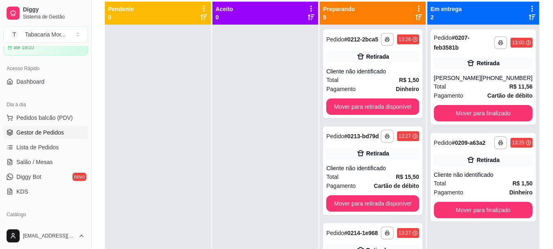
scroll to position [43, 0]
